Goal: Task Accomplishment & Management: Use online tool/utility

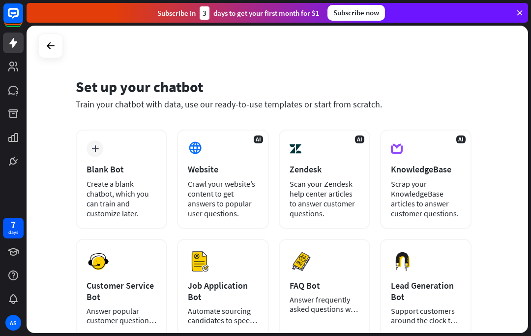
click at [253, 169] on div "Website" at bounding box center [223, 168] width 70 height 11
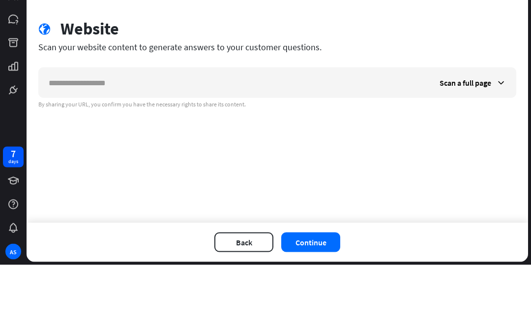
click at [400, 139] on input "text" at bounding box center [234, 154] width 391 height 30
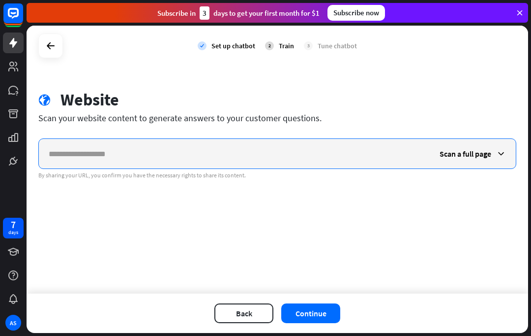
click at [409, 152] on input "text" at bounding box center [234, 154] width 391 height 30
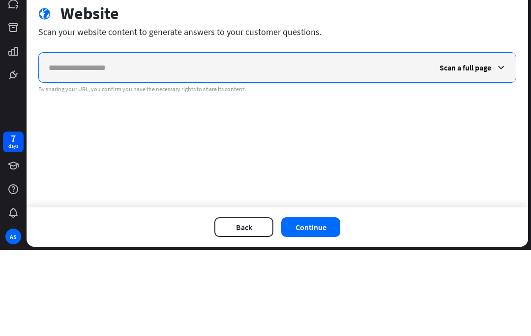
paste input "**********"
type input "**********"
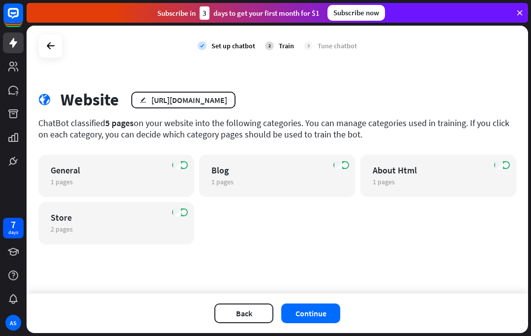
click at [311, 314] on button "Continue" at bounding box center [310, 313] width 59 height 20
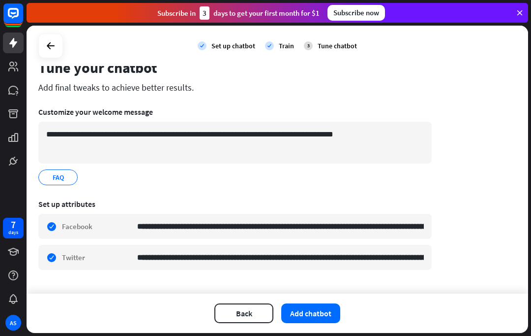
scroll to position [31, 0]
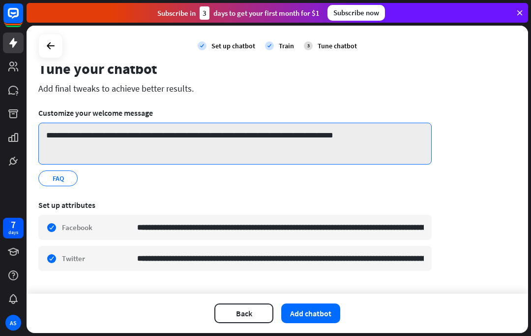
click at [358, 137] on textarea "**********" at bounding box center [235, 144] width 394 height 42
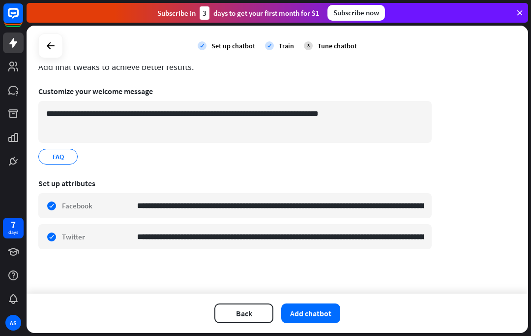
scroll to position [53, 0]
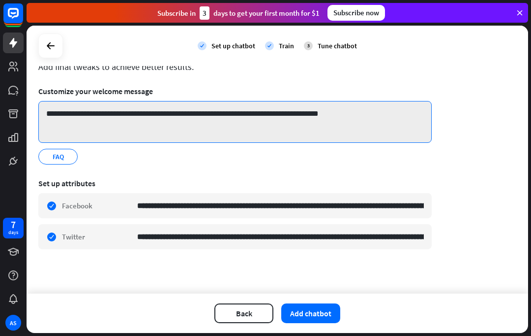
type textarea "**********"
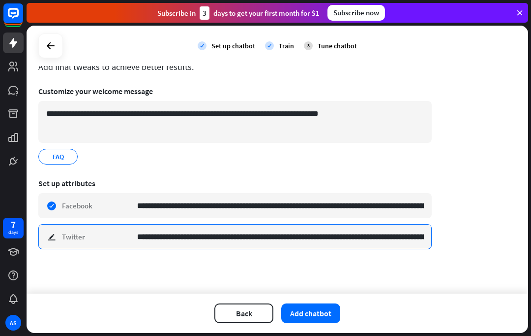
click at [378, 241] on input "**********" at bounding box center [280, 236] width 287 height 24
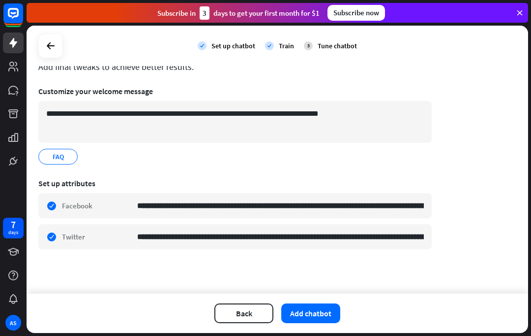
click at [323, 317] on button "Add chatbot" at bounding box center [310, 313] width 59 height 20
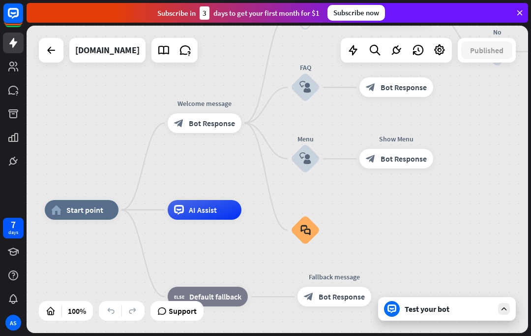
click at [442, 315] on div "Test your bot" at bounding box center [447, 309] width 138 height 24
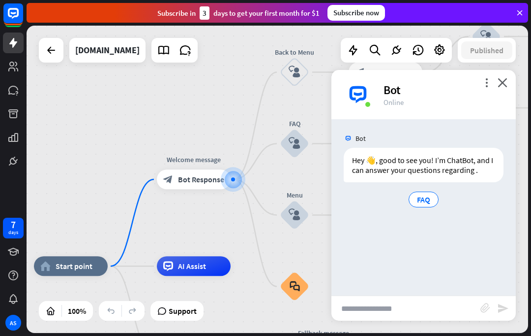
click at [426, 197] on span "FAQ" at bounding box center [423, 199] width 13 height 10
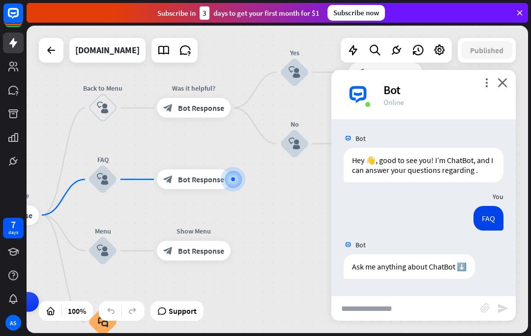
click at [430, 314] on input "text" at bounding box center [406, 308] width 149 height 25
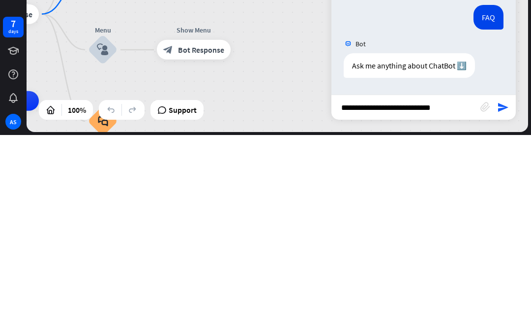
type input "**********"
click at [517, 115] on div "home_2 Start point Welcome message block_bot_response Bot Response Back to Menu…" at bounding box center [278, 179] width 502 height 307
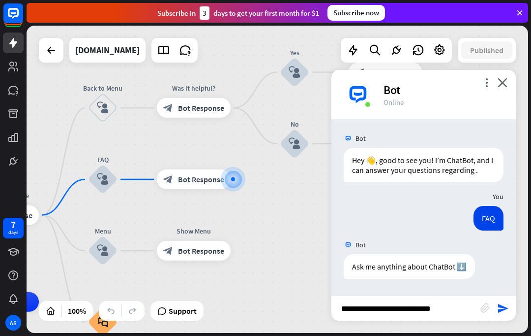
click at [505, 311] on icon "send" at bounding box center [503, 308] width 12 height 12
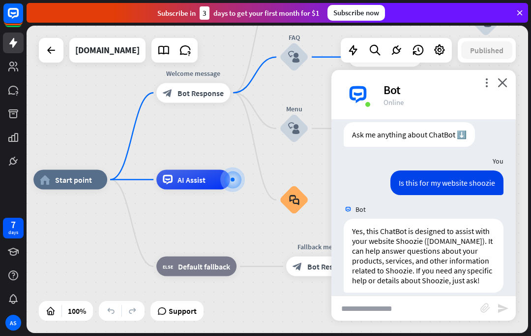
scroll to position [154, 0]
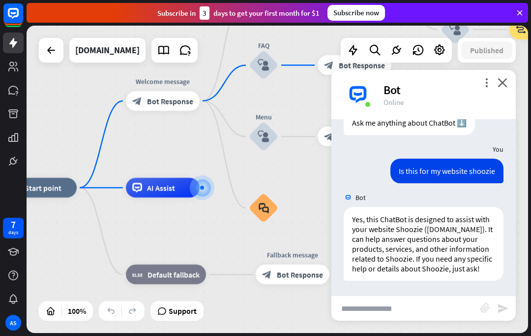
click at [456, 301] on input "text" at bounding box center [406, 308] width 149 height 25
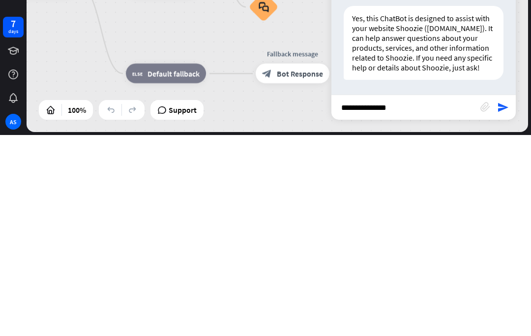
type input "**********"
click at [506, 123] on div "home_2 Start point Welcome message block_bot_response Bot Response Back to Menu…" at bounding box center [278, 179] width 502 height 307
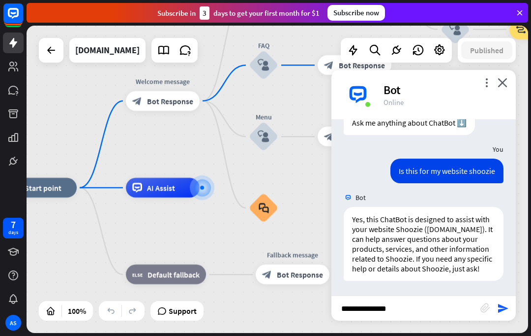
click at [508, 308] on icon "send" at bounding box center [503, 308] width 12 height 12
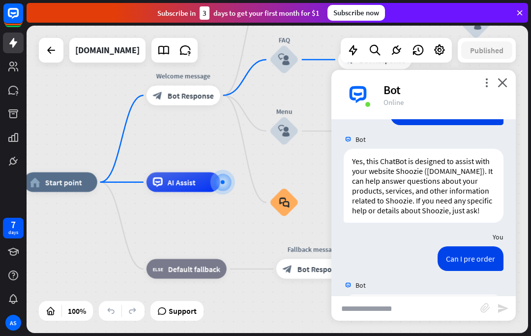
scroll to position [319, 0]
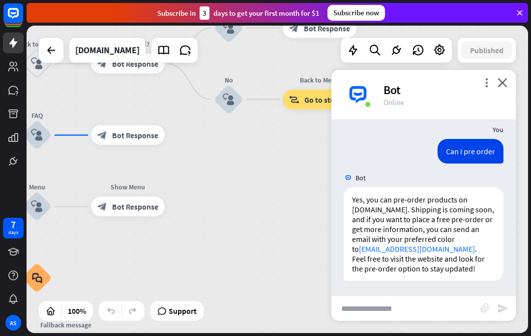
click at [511, 82] on div "more_vert close Bot Online" at bounding box center [424, 94] width 184 height 49
click at [502, 87] on icon "close" at bounding box center [503, 82] width 10 height 9
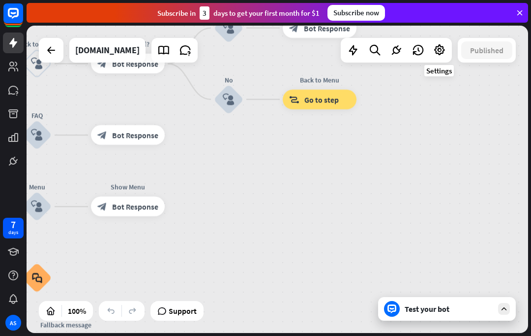
click at [442, 50] on icon at bounding box center [439, 50] width 13 height 13
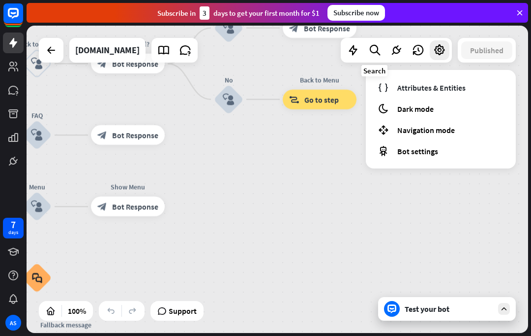
click at [370, 52] on icon at bounding box center [374, 50] width 13 height 13
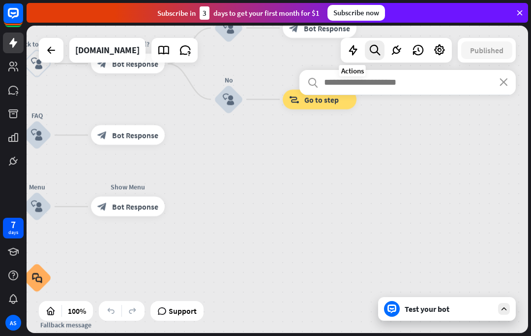
click at [349, 53] on icon at bounding box center [353, 50] width 13 height 13
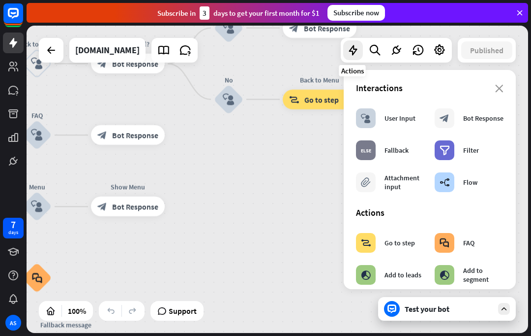
click at [457, 150] on div "filter Filter" at bounding box center [457, 150] width 44 height 20
click at [478, 154] on div "Filter" at bounding box center [471, 150] width 16 height 9
click at [473, 151] on div "Filter" at bounding box center [471, 150] width 16 height 9
click at [454, 150] on div "filter" at bounding box center [445, 150] width 20 height 20
click at [410, 179] on div "Attachment input" at bounding box center [405, 182] width 40 height 18
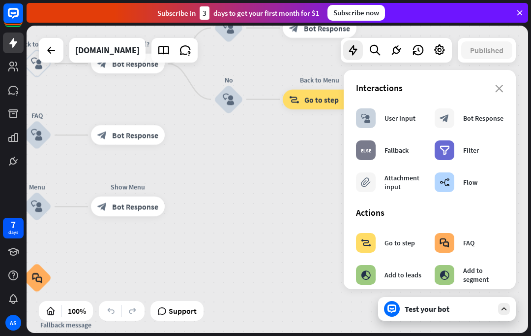
click at [388, 187] on div "Attachment input" at bounding box center [405, 182] width 40 height 18
click at [399, 186] on div "Attachment input" at bounding box center [405, 182] width 40 height 18
click at [395, 188] on div "Attachment input" at bounding box center [405, 182] width 40 height 18
click at [450, 308] on div "Test your bot" at bounding box center [449, 309] width 89 height 10
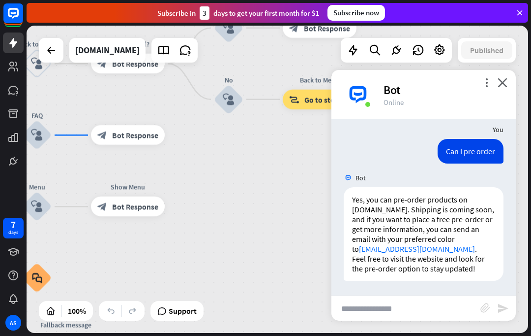
click at [448, 307] on input "text" at bounding box center [406, 308] width 149 height 25
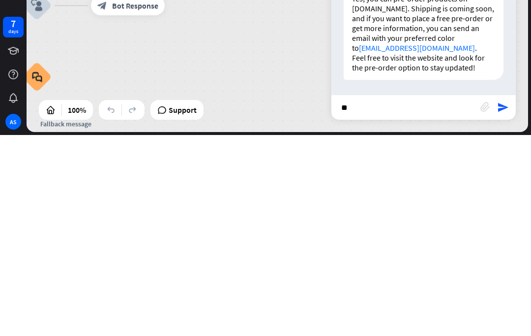
type input "*"
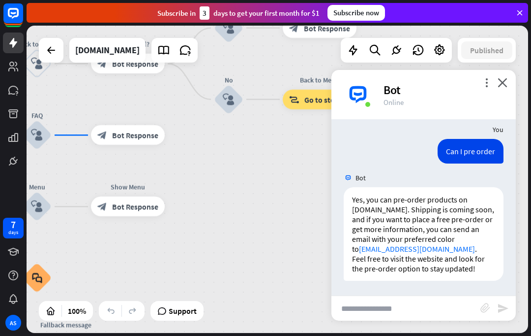
click at [507, 81] on icon "close" at bounding box center [503, 82] width 10 height 9
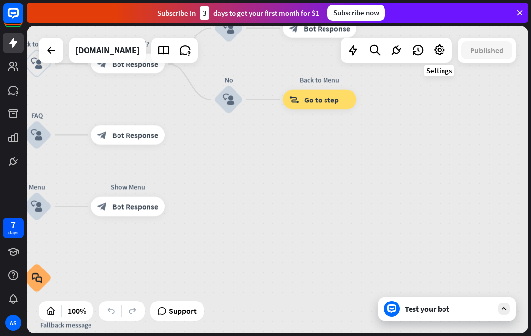
click at [442, 48] on icon at bounding box center [439, 50] width 13 height 13
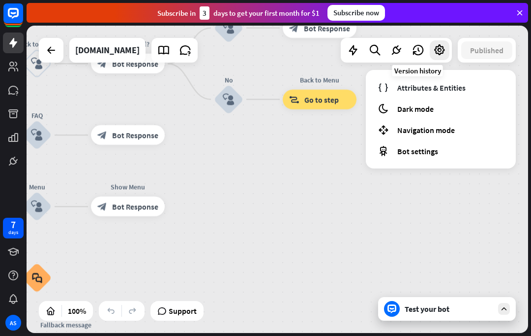
click at [417, 47] on icon at bounding box center [418, 50] width 13 height 13
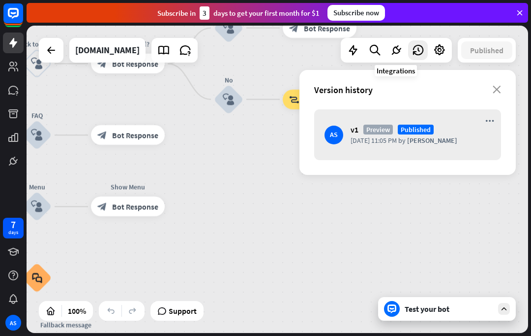
click at [395, 41] on div at bounding box center [397, 50] width 20 height 20
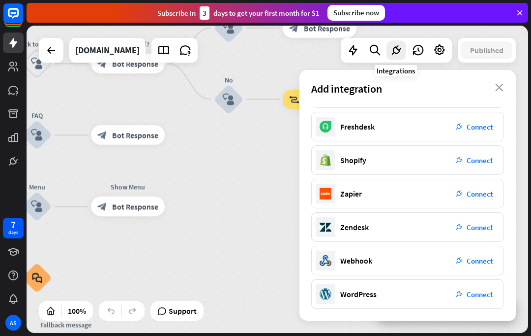
scroll to position [163, 0]
click at [352, 49] on icon at bounding box center [353, 50] width 13 height 13
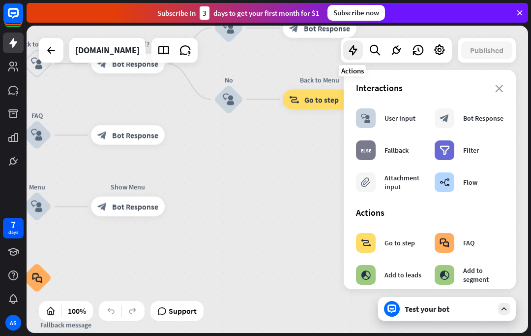
click at [387, 174] on div "Attachment input" at bounding box center [405, 182] width 40 height 18
click at [384, 187] on div "block_attachment Attachment input" at bounding box center [390, 182] width 69 height 20
click at [508, 89] on div "close Interactions block_user_input User Input block_bot_response Bot Response …" at bounding box center [430, 179] width 172 height 219
click at [464, 309] on div "Test your bot" at bounding box center [449, 309] width 89 height 10
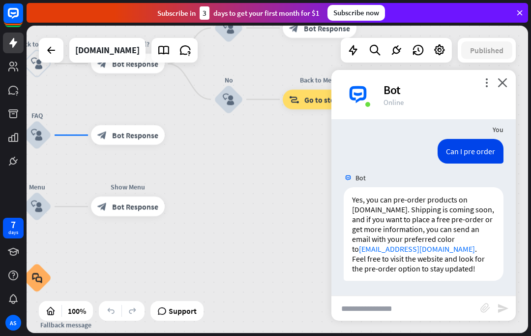
click at [451, 298] on input "text" at bounding box center [406, 308] width 149 height 25
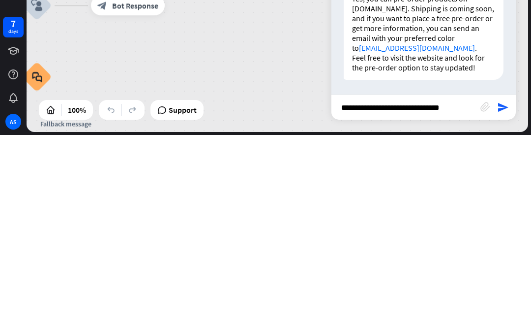
type input "**********"
click at [502, 302] on icon "send" at bounding box center [503, 308] width 12 height 12
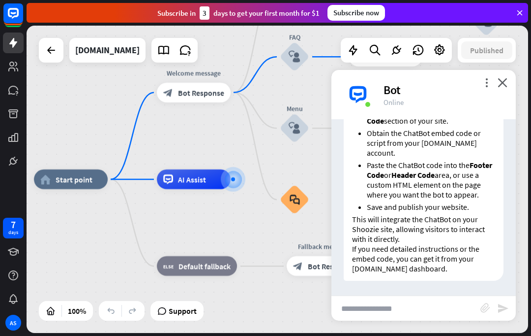
scroll to position [607, 0]
click at [6, 157] on link at bounding box center [13, 161] width 21 height 21
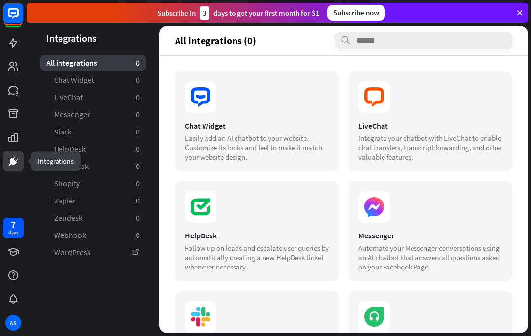
click at [7, 141] on link at bounding box center [13, 137] width 21 height 21
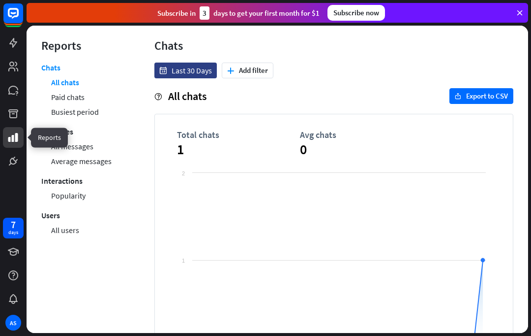
click at [0, 0] on icon at bounding box center [0, 0] width 0 height 0
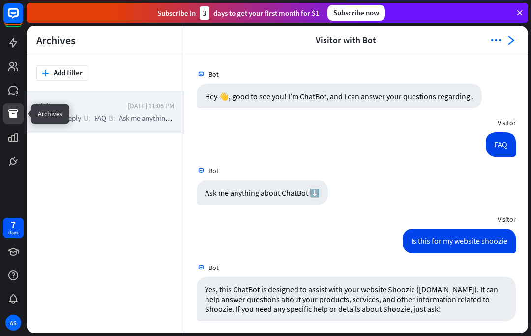
scroll to position [338, 0]
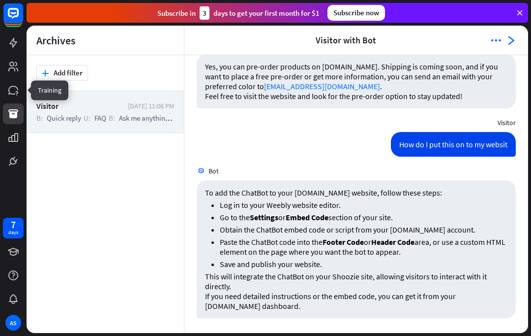
click at [5, 88] on link at bounding box center [13, 90] width 21 height 21
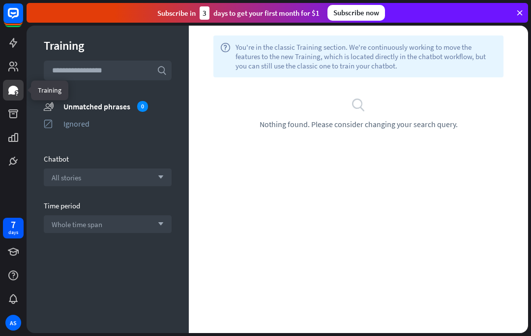
click at [6, 64] on link at bounding box center [13, 66] width 21 height 21
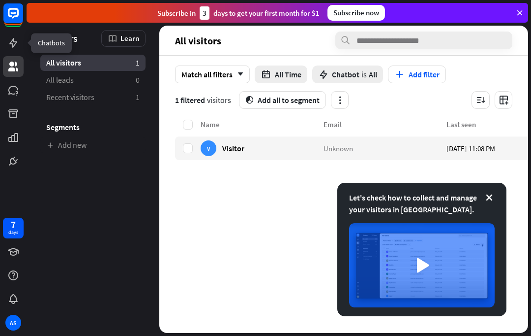
click at [0, 0] on icon at bounding box center [0, 0] width 0 height 0
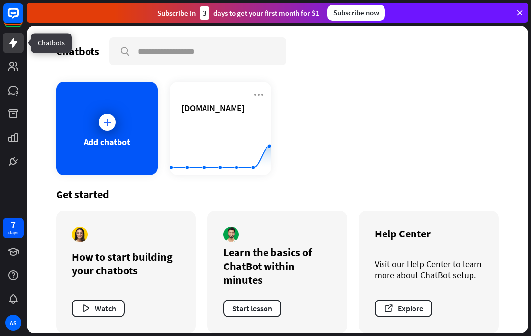
click at [10, 13] on rect at bounding box center [13, 13] width 20 height 20
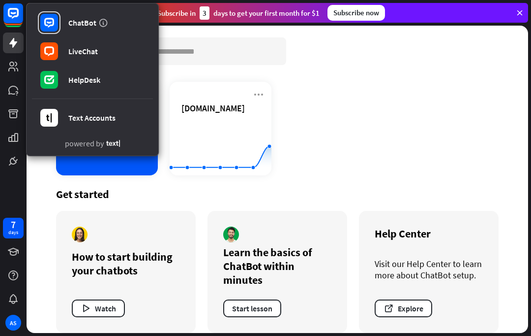
click at [7, 12] on rect at bounding box center [13, 13] width 20 height 20
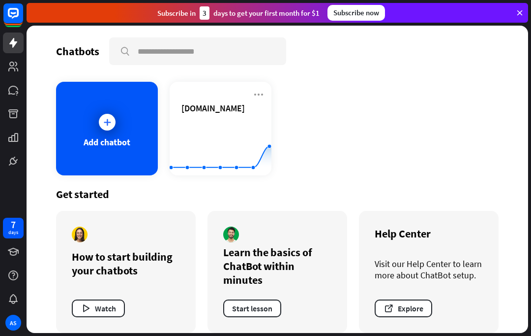
click at [4, 326] on div "AS" at bounding box center [13, 322] width 21 height 21
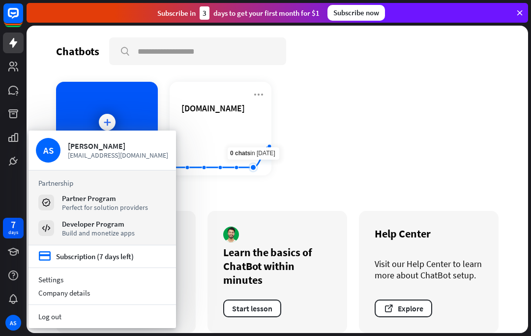
click at [258, 128] on rect at bounding box center [221, 150] width 102 height 61
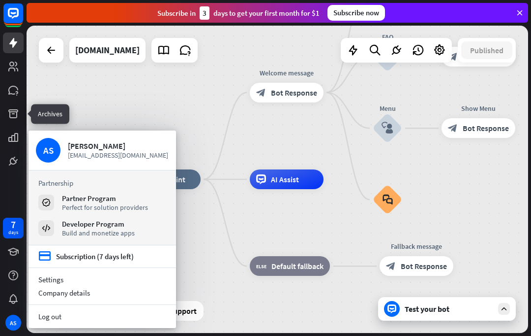
click at [14, 104] on link at bounding box center [13, 113] width 21 height 21
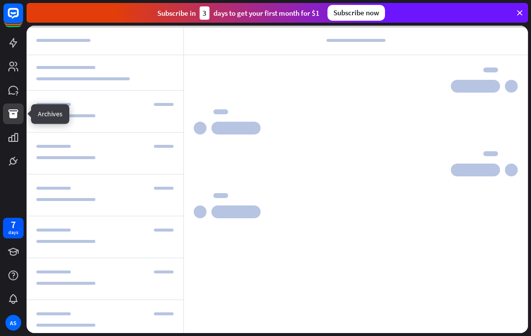
scroll to position [338, 0]
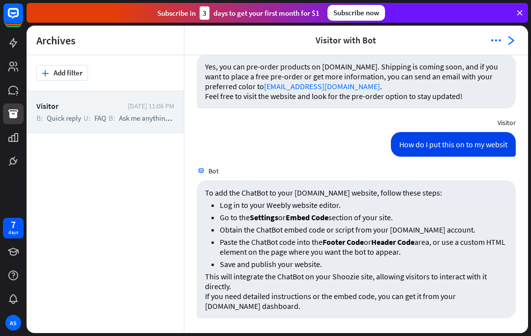
click at [459, 272] on p "This will integrate the ChatBot on your Shoozie site, allowing visitors to inte…" at bounding box center [356, 281] width 303 height 20
click at [515, 37] on icon "arrowhead_right" at bounding box center [511, 40] width 10 height 10
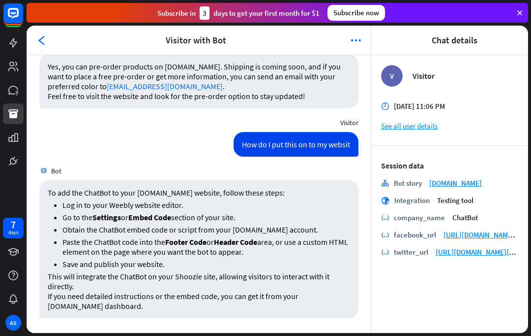
click at [49, 36] on span "Visitor with Bot" at bounding box center [196, 39] width 298 height 11
click at [45, 36] on icon "arrowhead_left" at bounding box center [42, 40] width 10 height 10
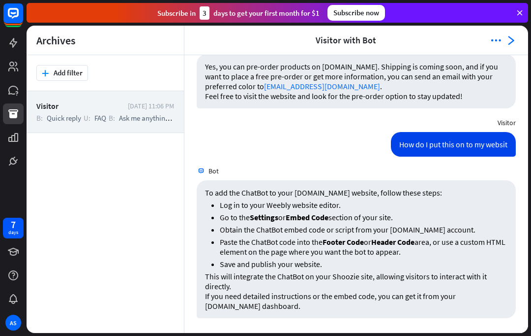
click at [514, 40] on icon "arrowhead_right" at bounding box center [511, 40] width 10 height 10
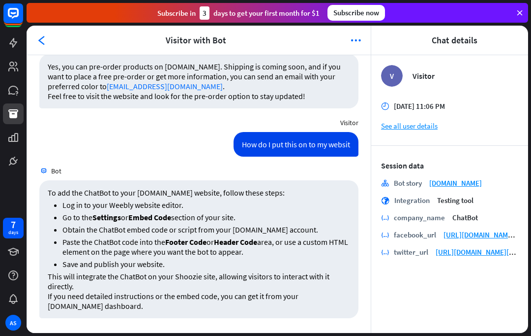
click at [47, 34] on span "Visitor with Bot" at bounding box center [196, 39] width 298 height 11
click at [43, 35] on icon "arrowhead_left" at bounding box center [42, 40] width 10 height 10
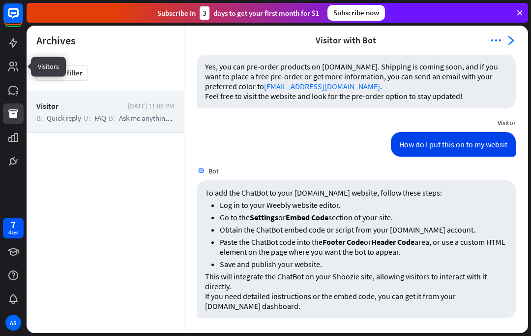
click at [0, 0] on icon at bounding box center [0, 0] width 0 height 0
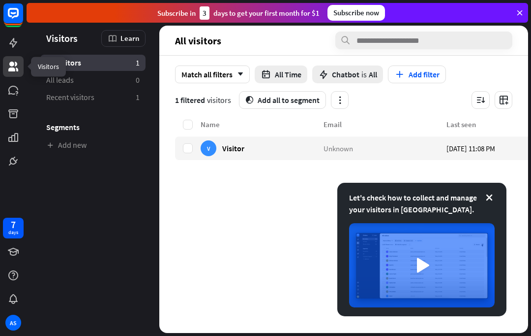
click at [6, 45] on link at bounding box center [13, 42] width 21 height 21
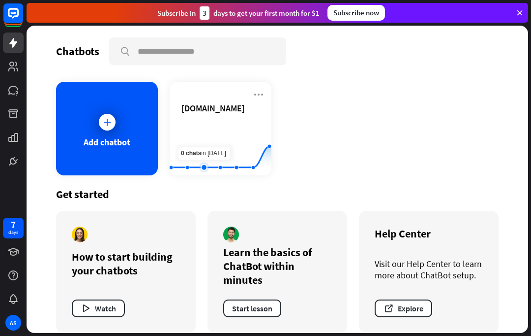
click at [205, 144] on rect at bounding box center [221, 150] width 102 height 61
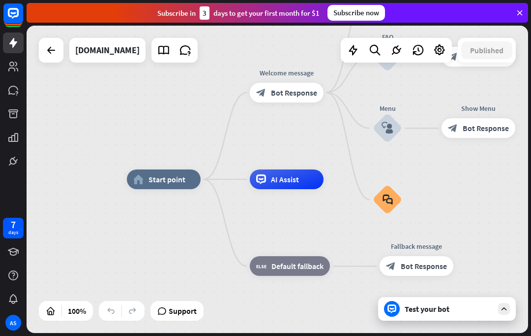
click at [453, 311] on div "Test your bot" at bounding box center [449, 309] width 89 height 10
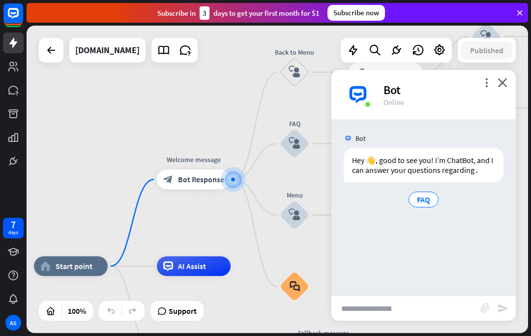
click at [443, 312] on input "text" at bounding box center [406, 308] width 149 height 25
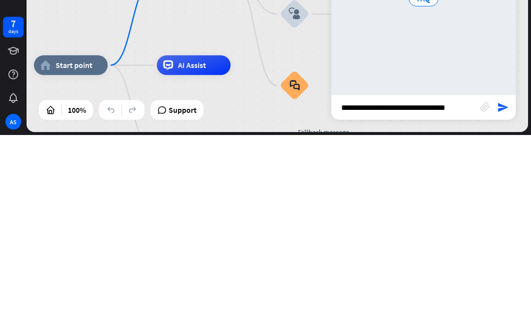
type input "**********"
click at [507, 302] on icon "send" at bounding box center [503, 308] width 12 height 12
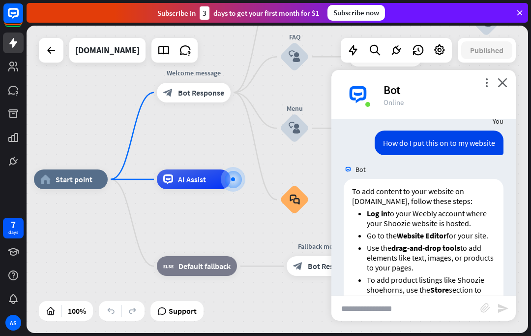
scroll to position [75, 0]
click at [443, 305] on input "text" at bounding box center [406, 308] width 149 height 25
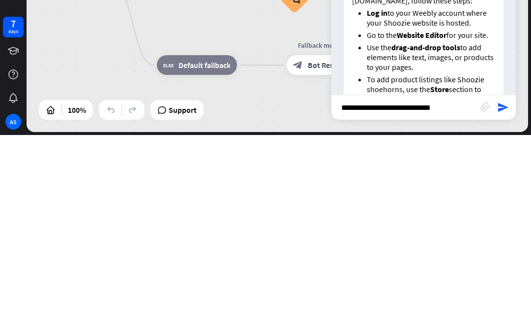
type input "**********"
click at [509, 302] on icon "send" at bounding box center [503, 308] width 12 height 12
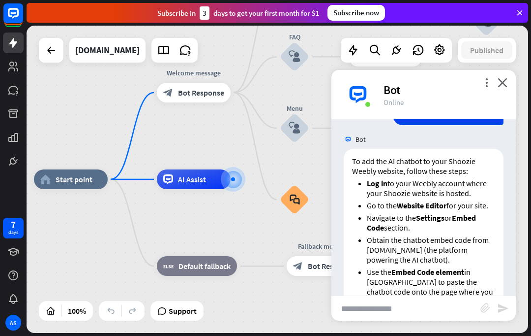
scroll to position [444, 0]
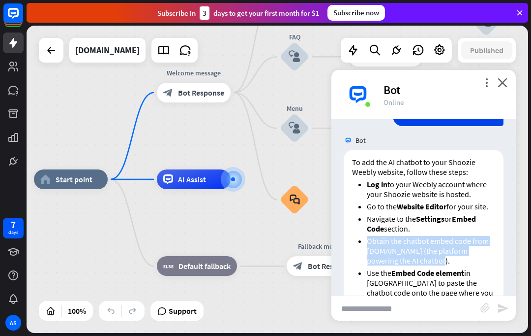
click at [455, 320] on div "home_2 Start point Welcome message block_bot_response Bot Response Back to Menu…" at bounding box center [285, 332] width 502 height 307
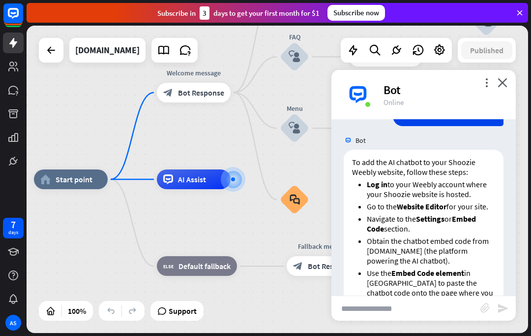
click at [450, 309] on input "text" at bounding box center [406, 308] width 149 height 25
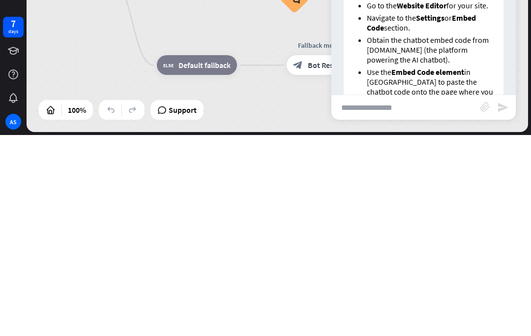
paste input "**********"
type input "**********"
click at [517, 179] on div "home_2 Start point Welcome message block_bot_response Bot Response Back to Menu…" at bounding box center [285, 332] width 502 height 307
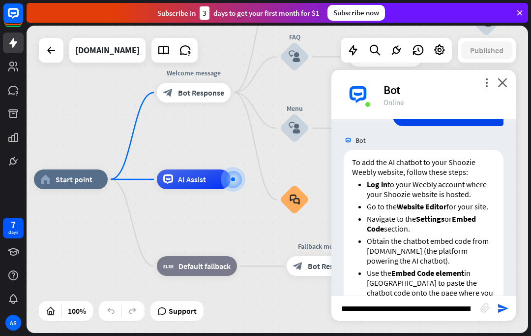
click at [502, 310] on icon "send" at bounding box center [503, 308] width 12 height 12
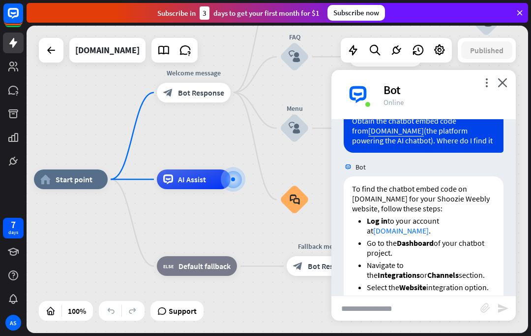
scroll to position [791, 0]
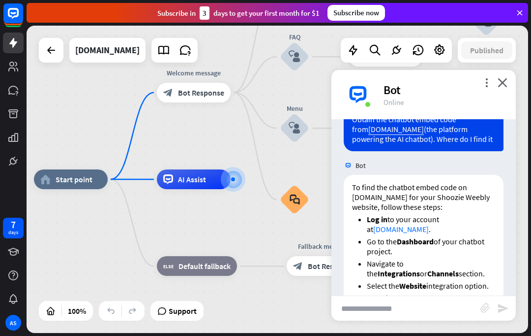
click at [417, 236] on strong "Dashboard" at bounding box center [415, 241] width 37 height 10
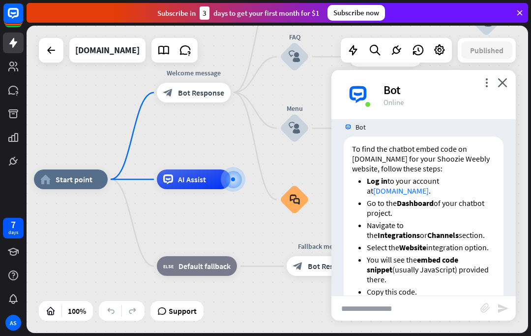
scroll to position [830, 0]
click at [436, 301] on input "text" at bounding box center [406, 308] width 149 height 25
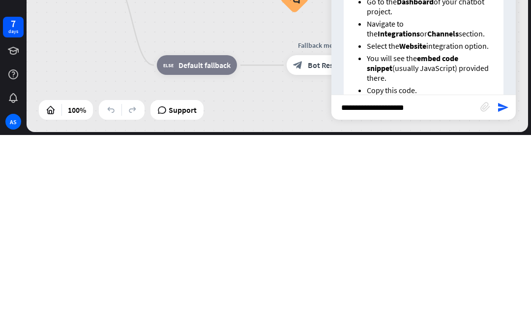
type input "**********"
click at [504, 302] on icon "send" at bounding box center [503, 308] width 12 height 12
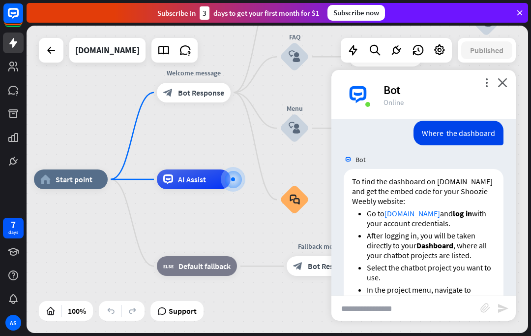
scroll to position [1167, 0]
click at [442, 58] on div at bounding box center [440, 50] width 20 height 20
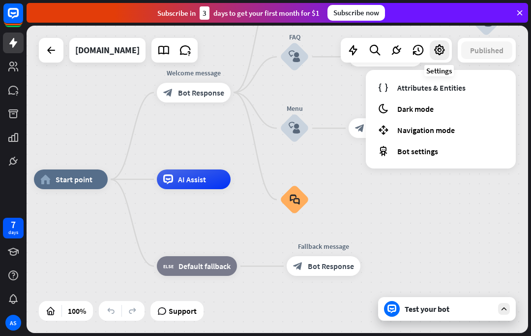
click at [434, 310] on div "Test your bot" at bounding box center [449, 309] width 89 height 10
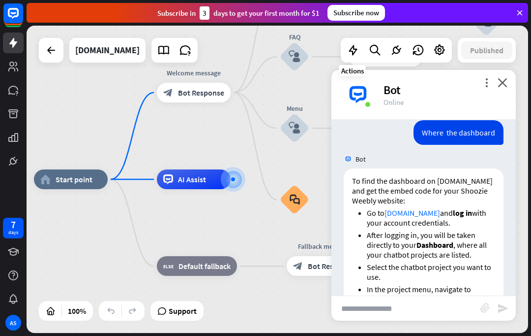
click at [348, 55] on icon at bounding box center [353, 50] width 13 height 13
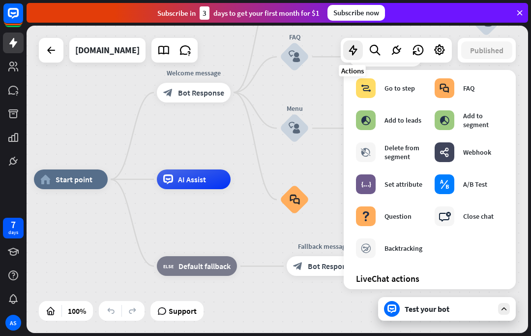
scroll to position [160, 0]
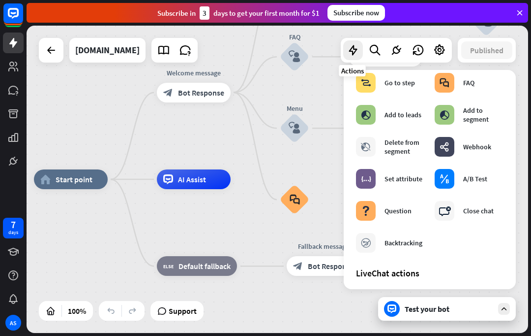
click at [373, 51] on icon at bounding box center [374, 50] width 13 height 13
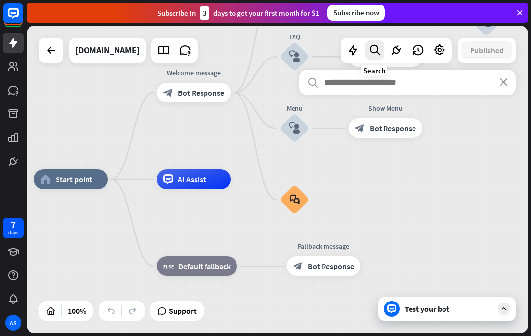
click at [388, 47] on div at bounding box center [397, 50] width 20 height 20
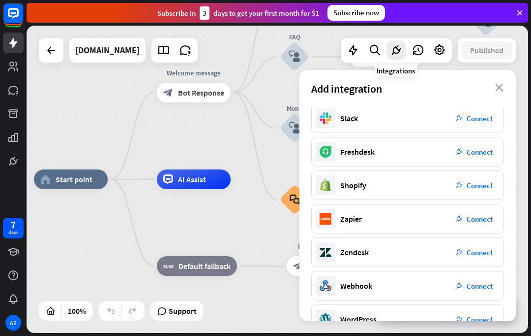
scroll to position [149, 0]
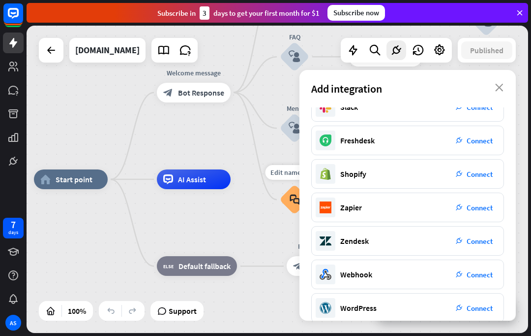
click at [500, 95] on div "Add integration close" at bounding box center [408, 88] width 216 height 37
click at [518, 79] on div "home_2 Start point Welcome message block_bot_response Bot Response Back to Menu…" at bounding box center [278, 179] width 502 height 307
click at [497, 88] on icon "close" at bounding box center [499, 88] width 8 height 8
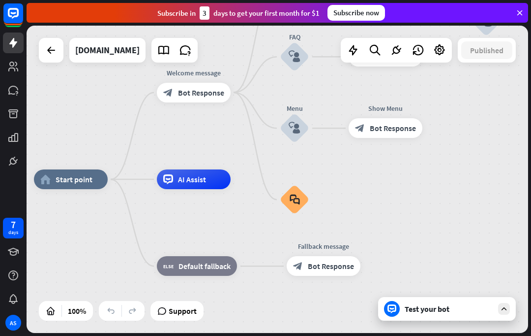
click at [457, 309] on div "Test your bot" at bounding box center [449, 309] width 89 height 10
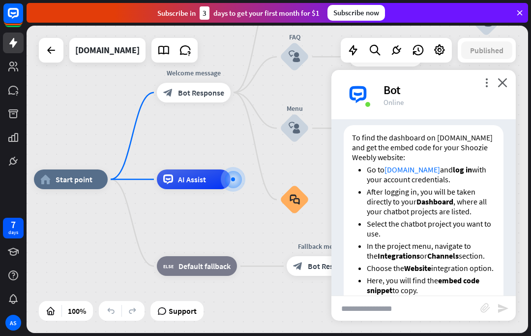
scroll to position [1211, 0]
click at [368, 50] on icon at bounding box center [374, 50] width 13 height 13
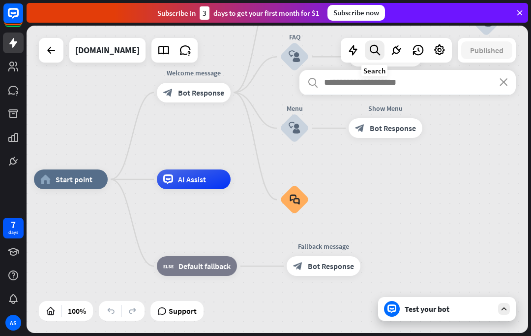
click at [393, 50] on icon at bounding box center [396, 50] width 13 height 13
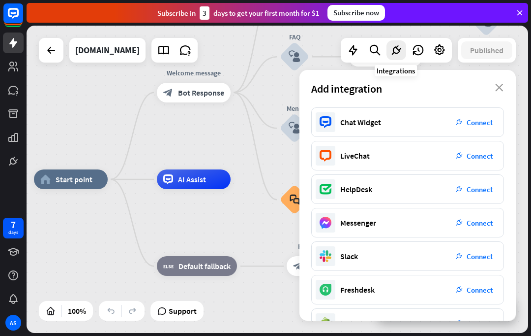
scroll to position [0, 0]
click at [416, 47] on icon at bounding box center [418, 50] width 13 height 13
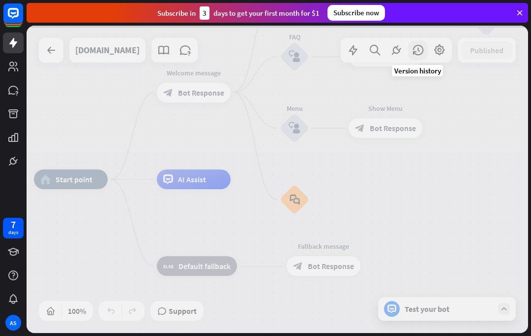
scroll to position [0, 0]
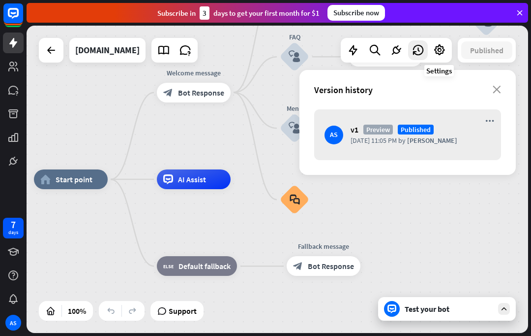
click at [442, 52] on icon at bounding box center [439, 50] width 13 height 13
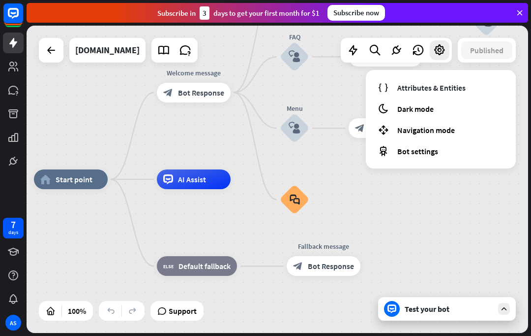
click at [424, 133] on span "Navigation mode" at bounding box center [427, 130] width 58 height 10
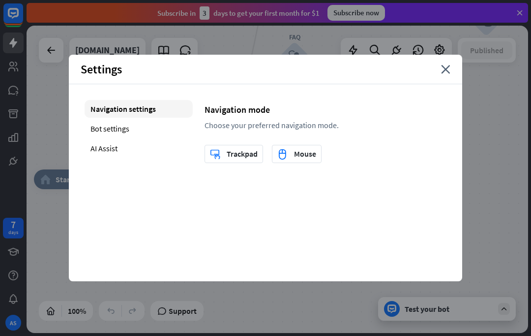
click at [106, 136] on div "Bot settings" at bounding box center [139, 129] width 108 height 18
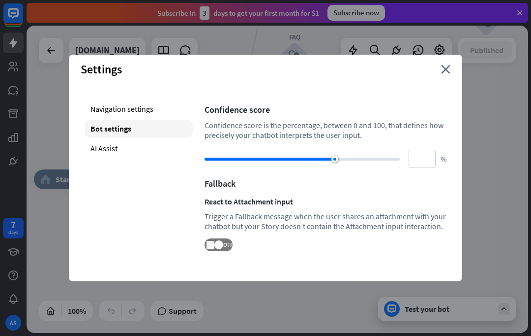
click at [98, 151] on div "AI Assist" at bounding box center [139, 148] width 108 height 18
type input "**"
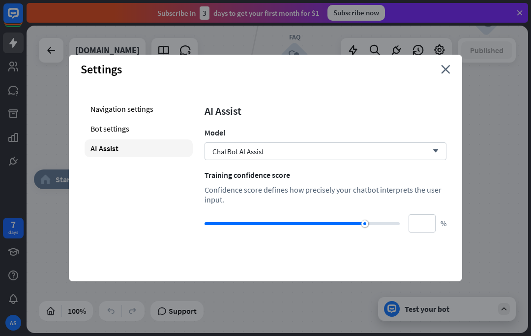
click at [450, 70] on icon "close" at bounding box center [445, 69] width 9 height 9
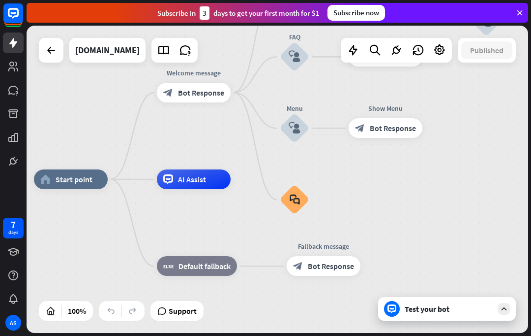
click at [448, 307] on div "Test your bot" at bounding box center [449, 309] width 89 height 10
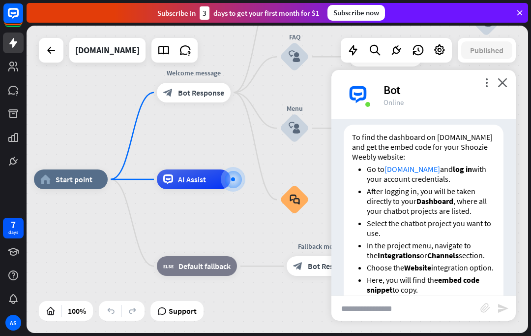
click at [441, 308] on input "text" at bounding box center [406, 308] width 149 height 25
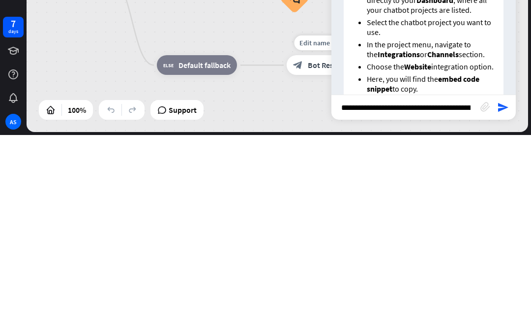
type input "**********"
click at [507, 302] on icon "send" at bounding box center [503, 308] width 12 height 12
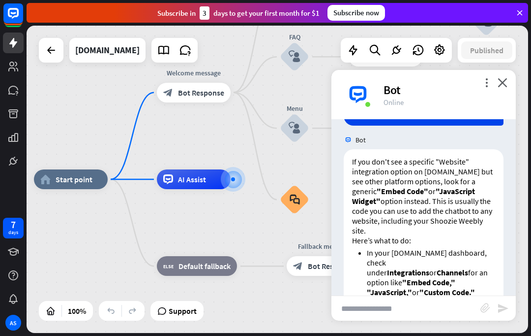
scroll to position [1496, 0]
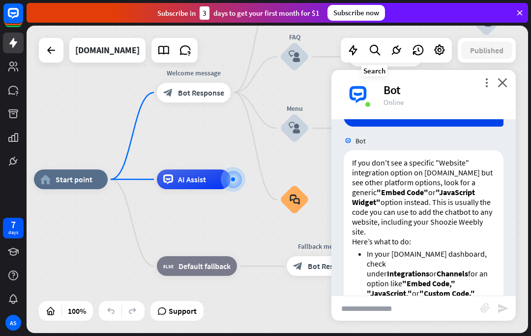
click at [379, 53] on icon at bounding box center [374, 50] width 13 height 13
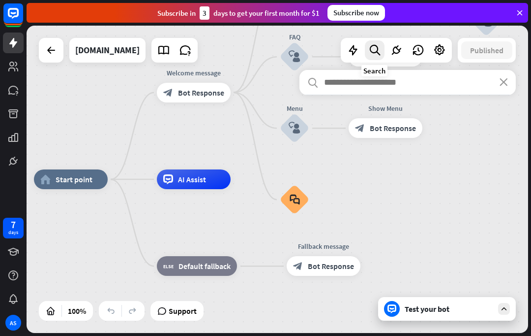
click at [354, 47] on icon at bounding box center [353, 50] width 13 height 13
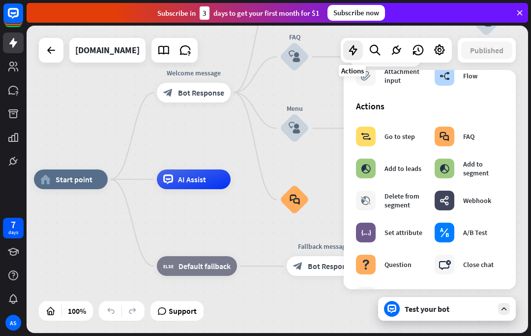
scroll to position [104, 0]
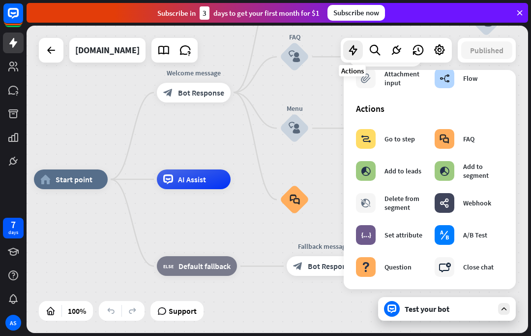
click at [397, 52] on icon at bounding box center [396, 50] width 13 height 13
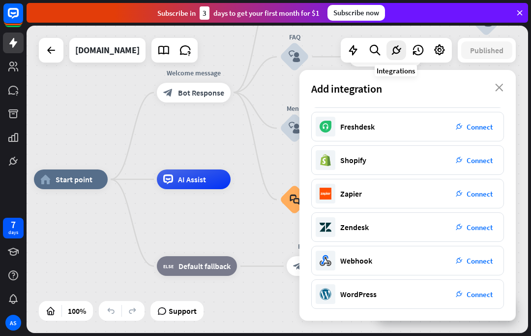
scroll to position [163, 0]
click at [177, 307] on span "Support" at bounding box center [183, 311] width 28 height 16
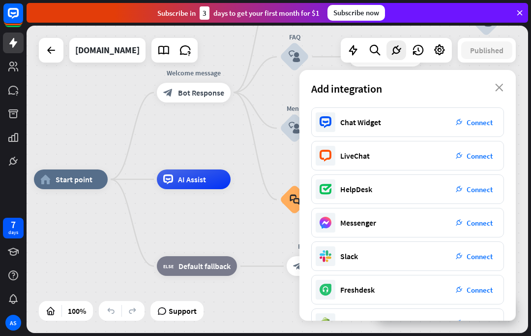
scroll to position [0, 0]
click at [327, 119] on icon at bounding box center [326, 122] width 12 height 12
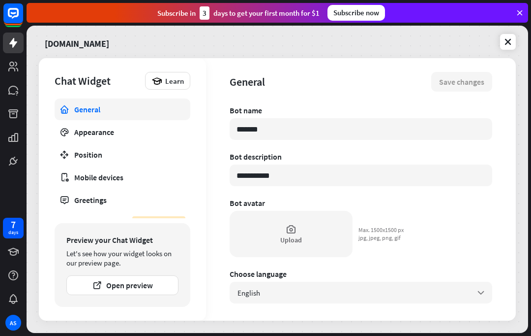
type textarea "*"
click at [252, 127] on div "**********" at bounding box center [277, 189] width 477 height 262
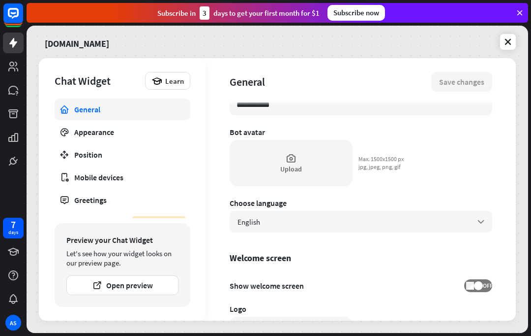
click at [67, 44] on link "[DOMAIN_NAME]" at bounding box center [77, 41] width 64 height 21
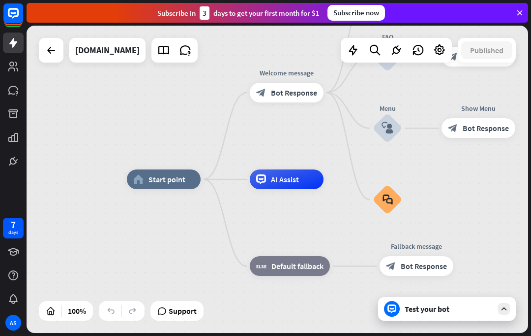
click at [95, 53] on div "[DOMAIN_NAME]" at bounding box center [107, 50] width 64 height 25
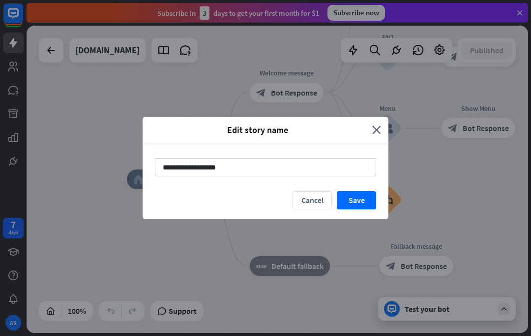
click at [376, 132] on icon "close" at bounding box center [376, 129] width 9 height 11
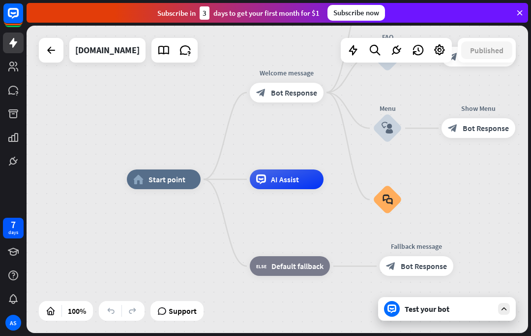
click at [50, 45] on icon at bounding box center [51, 50] width 12 height 12
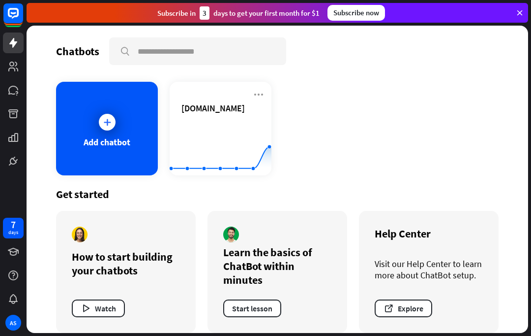
click at [241, 106] on span "[DOMAIN_NAME]" at bounding box center [213, 107] width 63 height 11
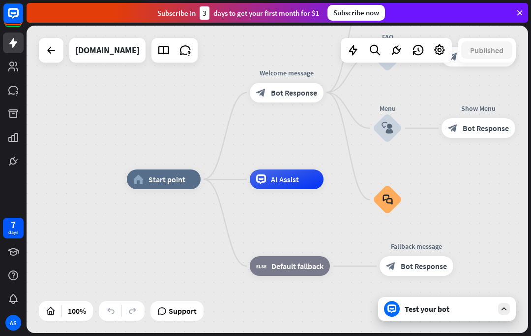
click at [439, 51] on icon at bounding box center [439, 50] width 13 height 13
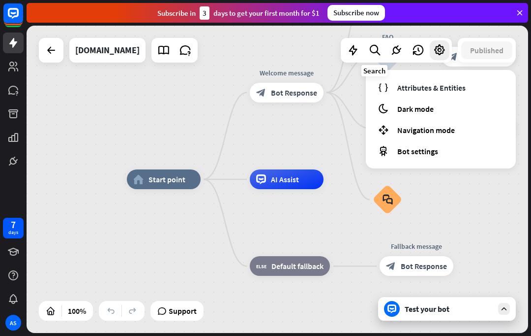
click at [381, 47] on icon at bounding box center [374, 50] width 13 height 13
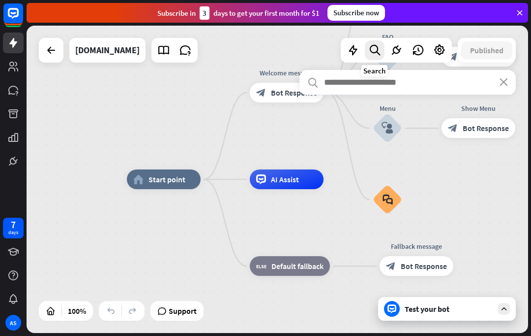
click at [396, 46] on icon at bounding box center [396, 50] width 13 height 13
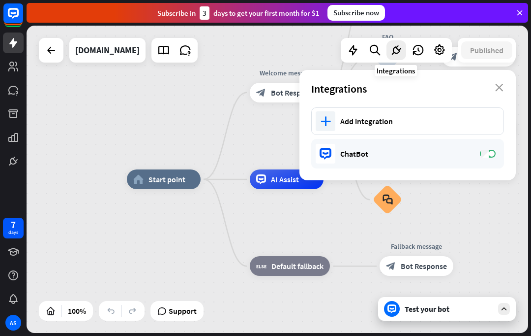
click at [410, 125] on div "Add integration" at bounding box center [417, 121] width 154 height 10
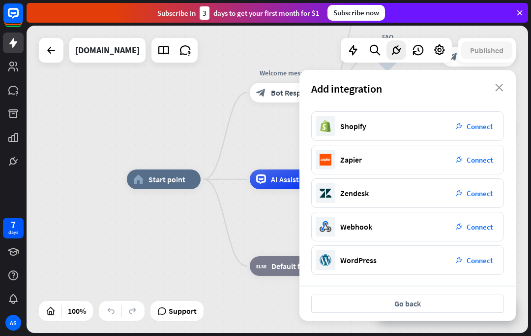
scroll to position [163, 0]
click at [453, 312] on button "Go back" at bounding box center [407, 303] width 193 height 18
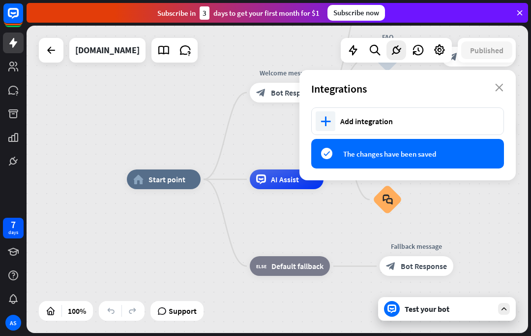
click at [492, 154] on div "success The changes have been saved" at bounding box center [407, 154] width 193 height 30
click at [484, 131] on div "plus Add integration" at bounding box center [407, 121] width 193 height 28
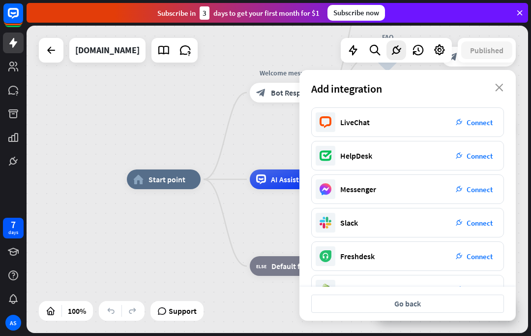
click at [480, 121] on span "Connect" at bounding box center [480, 122] width 26 height 9
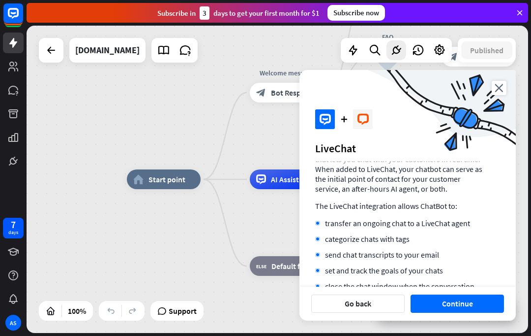
scroll to position [31, 0]
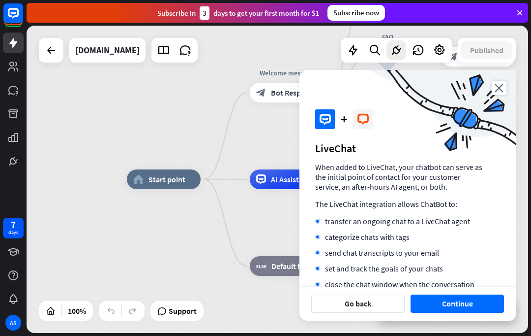
click at [474, 304] on button "Continue" at bounding box center [457, 303] width 93 height 18
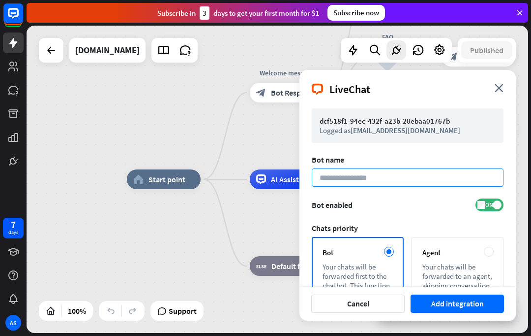
click at [432, 178] on input at bounding box center [408, 177] width 192 height 18
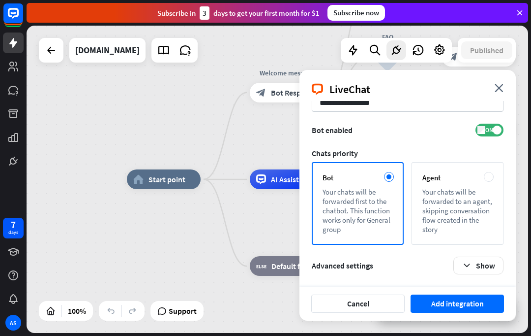
scroll to position [75, 0]
type input "**********"
click at [455, 303] on button "Add integration" at bounding box center [457, 303] width 93 height 18
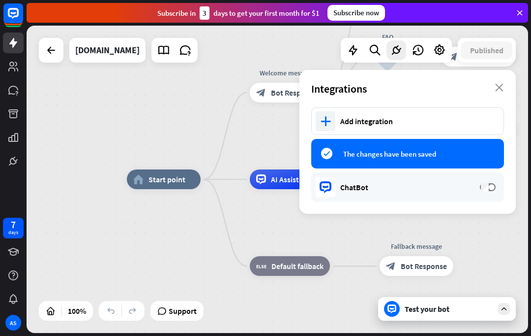
click at [483, 161] on div "success The changes have been saved" at bounding box center [407, 154] width 193 height 30
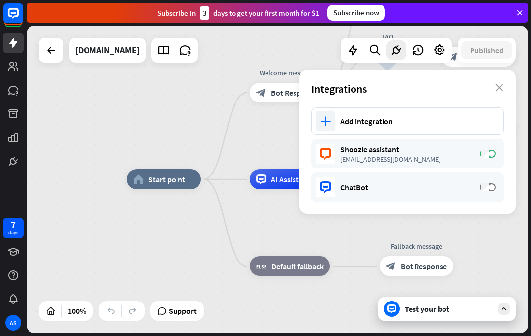
click at [459, 163] on div "[EMAIL_ADDRESS][DOMAIN_NAME]" at bounding box center [405, 158] width 130 height 9
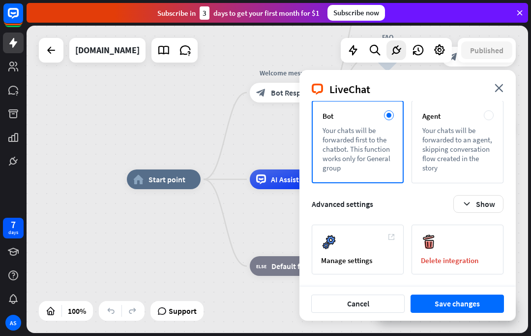
scroll to position [138, 0]
click at [369, 262] on div "Manage settings" at bounding box center [357, 259] width 73 height 9
